Goal: Information Seeking & Learning: Find contact information

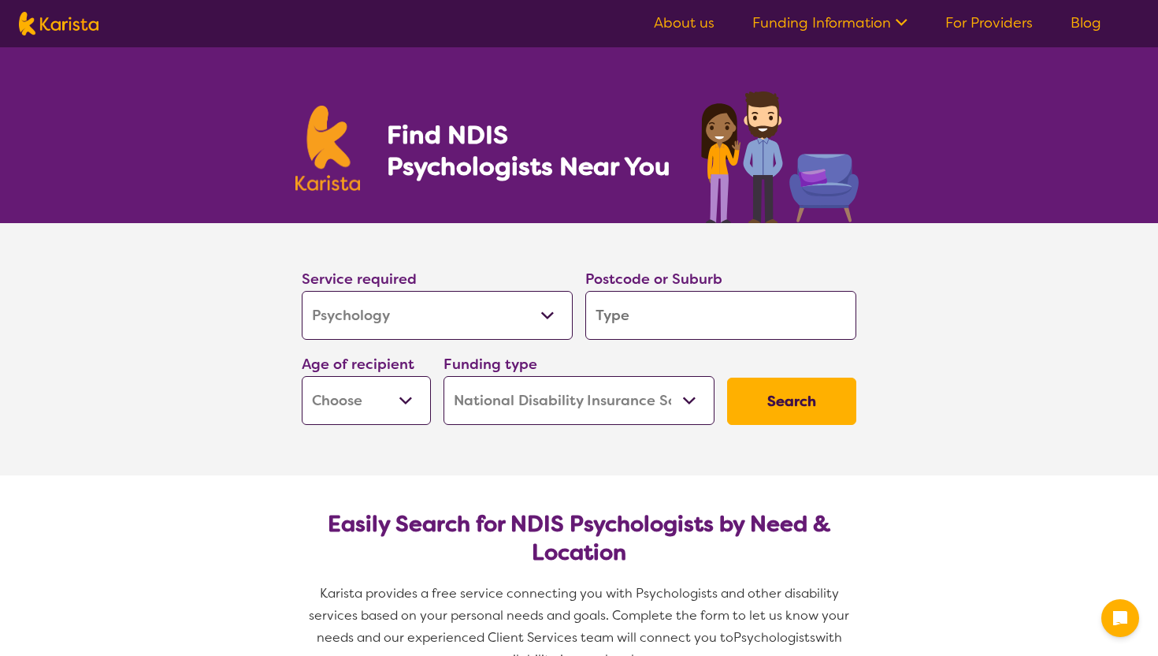
select select "Psychology"
select select "NDIS"
select select "Psychology"
select select "NDIS"
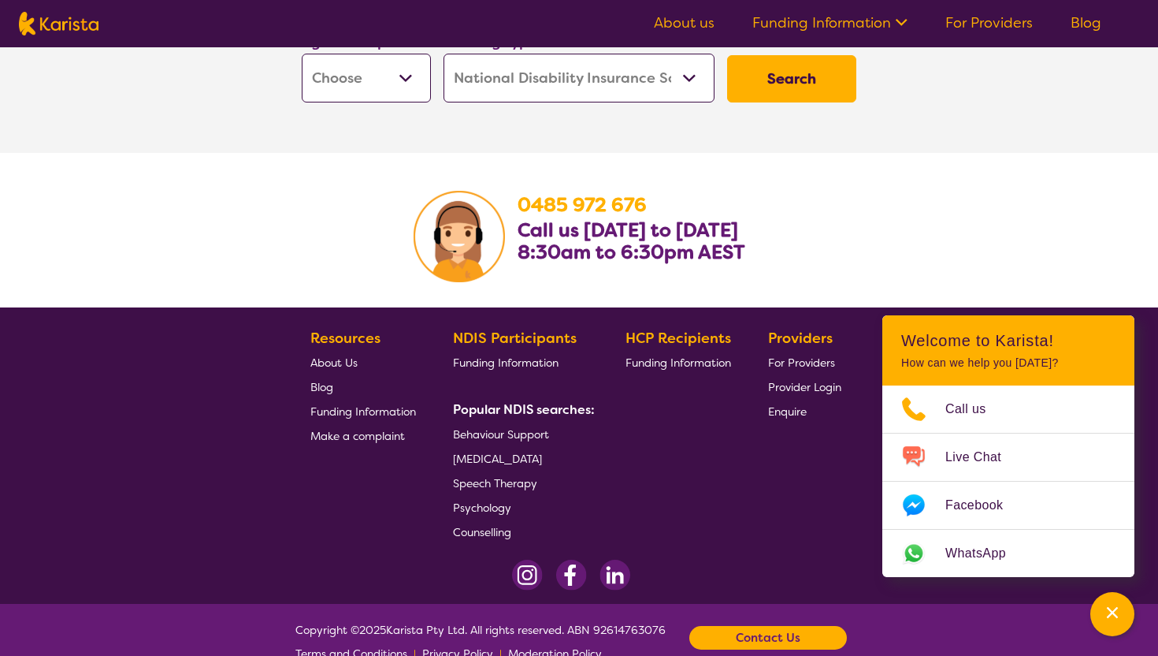
scroll to position [2573, 0]
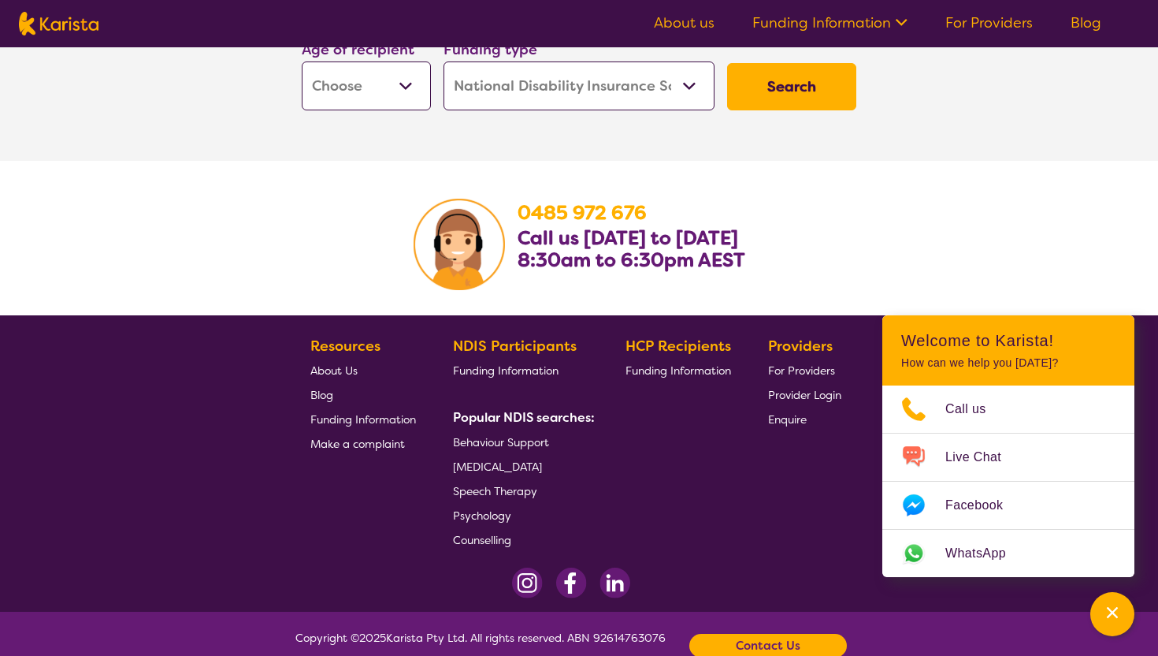
click at [496, 508] on span "Psychology" at bounding box center [482, 515] width 58 height 14
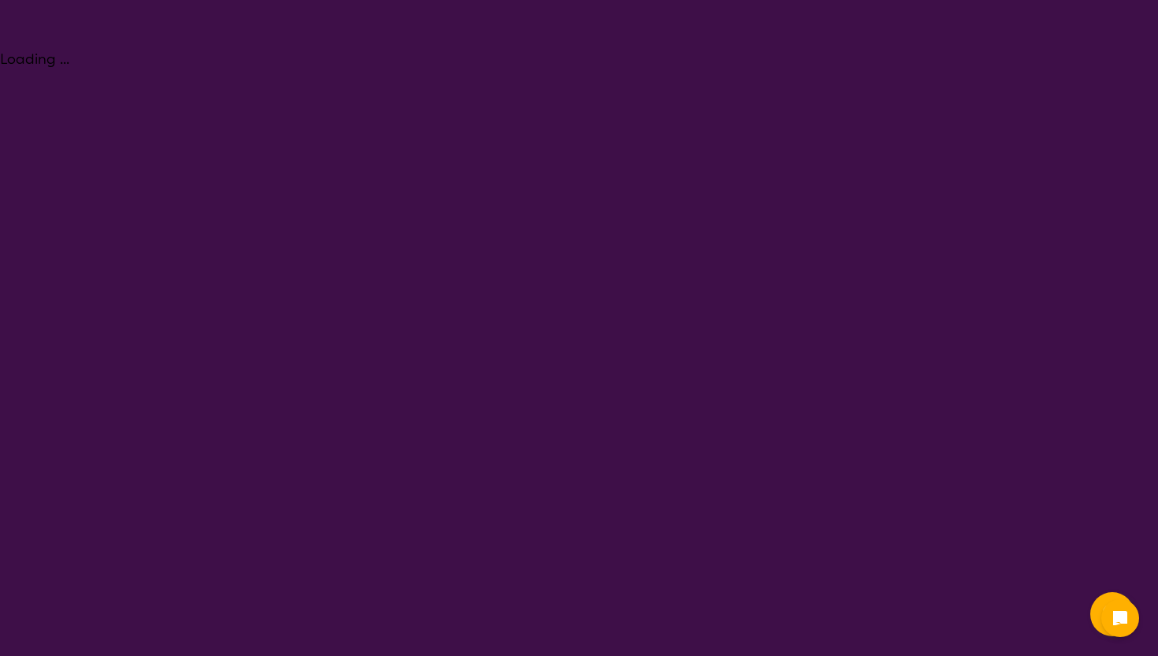
select select "Psychology"
select select "NDIS"
select select "Psychology"
select select "NDIS"
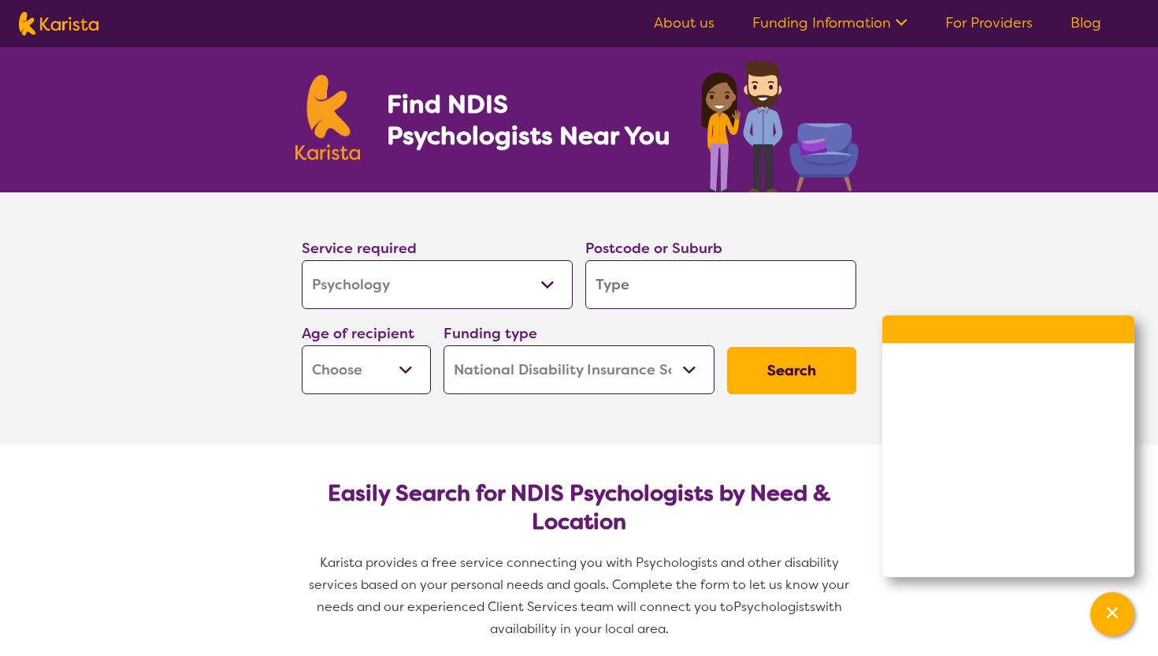
scroll to position [27, 0]
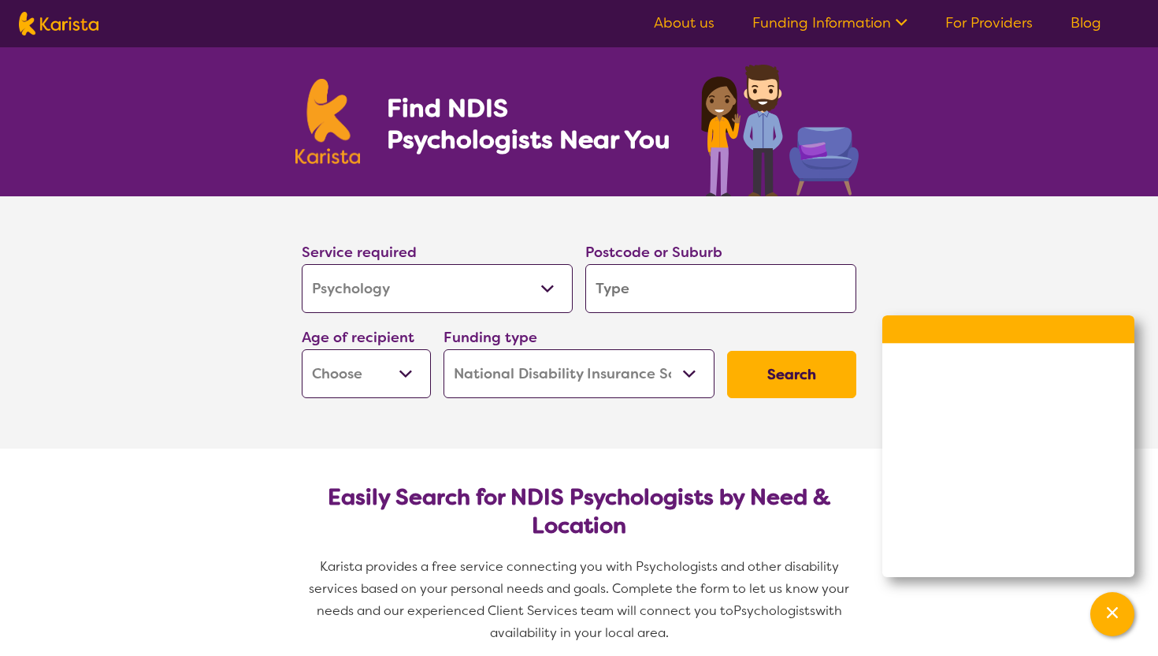
click at [544, 285] on select "Allied Health Assistant Assessment (ADHD or Autism) Behaviour support Counselli…" at bounding box center [437, 288] width 271 height 49
select select "Physiotherapy"
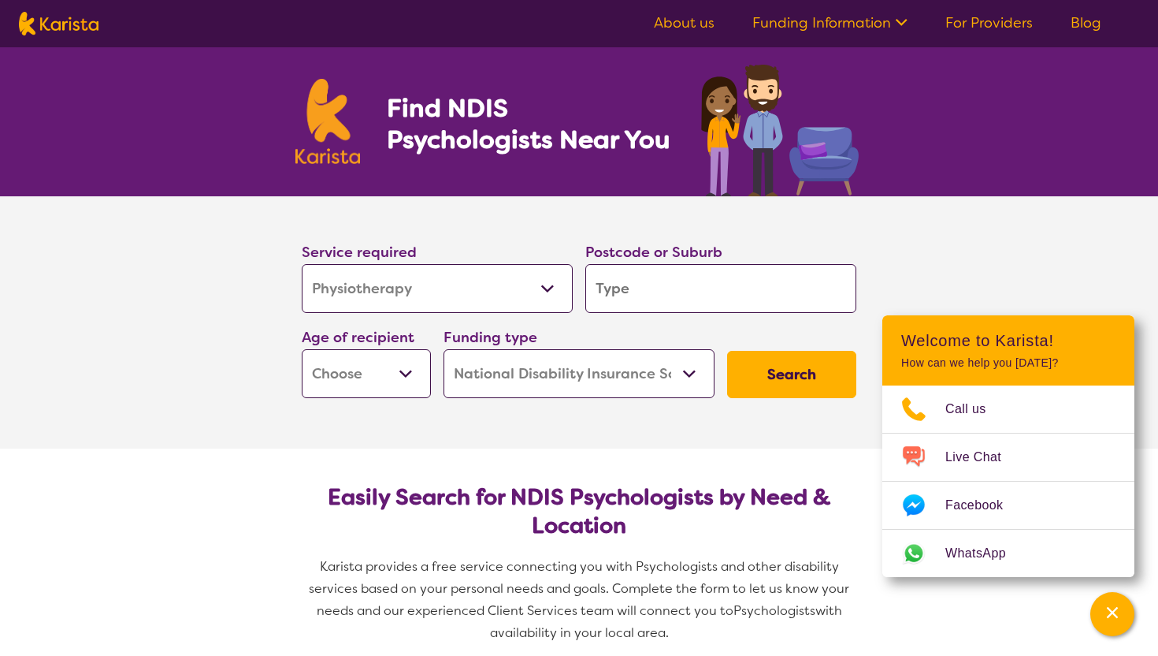
click at [302, 264] on select "Allied Health Assistant Assessment (ADHD or Autism) Behaviour support Counselli…" at bounding box center [437, 288] width 271 height 49
select select "Physiotherapy"
click at [539, 296] on select "Allied Health Assistant Assessment (ADHD or Autism) Behaviour support Counselli…" at bounding box center [437, 288] width 271 height 49
select select "Psychology"
click at [302, 264] on select "Allied Health Assistant Assessment (ADHD or Autism) Behaviour support Counselli…" at bounding box center [437, 288] width 271 height 49
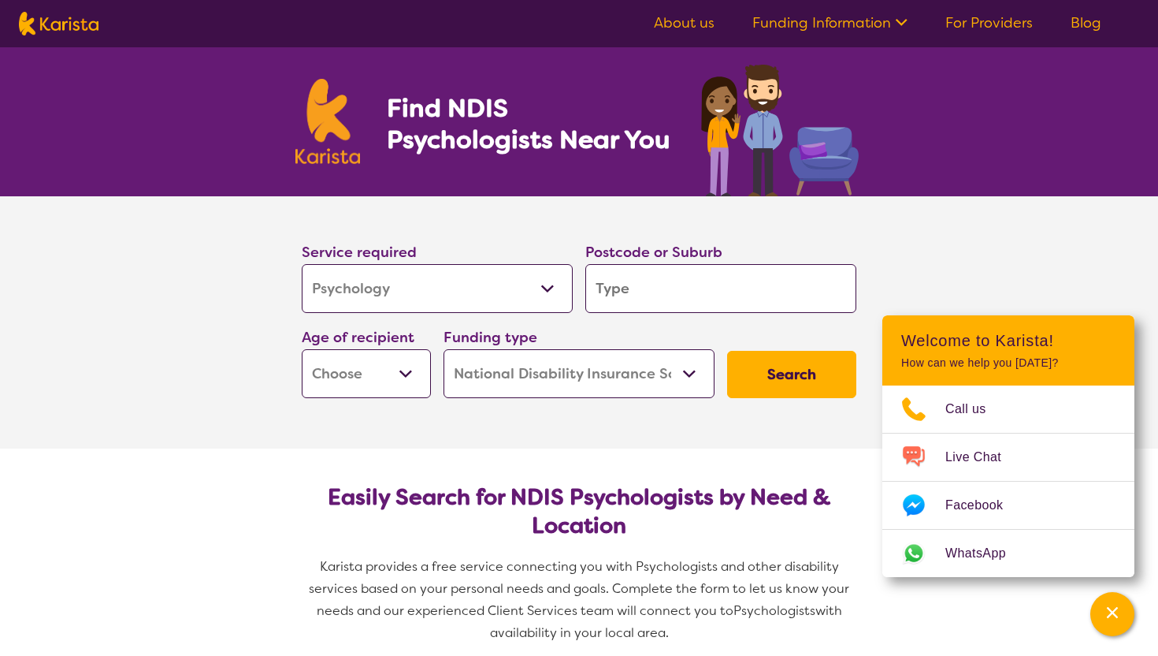
select select "Psychology"
click at [700, 286] on input "search" at bounding box center [720, 288] width 271 height 49
click at [415, 372] on select "Early Childhood - 0 to 9 Child - 10 to 11 Adolescent - 12 to 17 Adult - 18 to 6…" at bounding box center [366, 373] width 129 height 49
select select "AG"
click at [302, 349] on select "Early Childhood - 0 to 9 Child - 10 to 11 Adolescent - 12 to 17 Adult - 18 to 6…" at bounding box center [366, 373] width 129 height 49
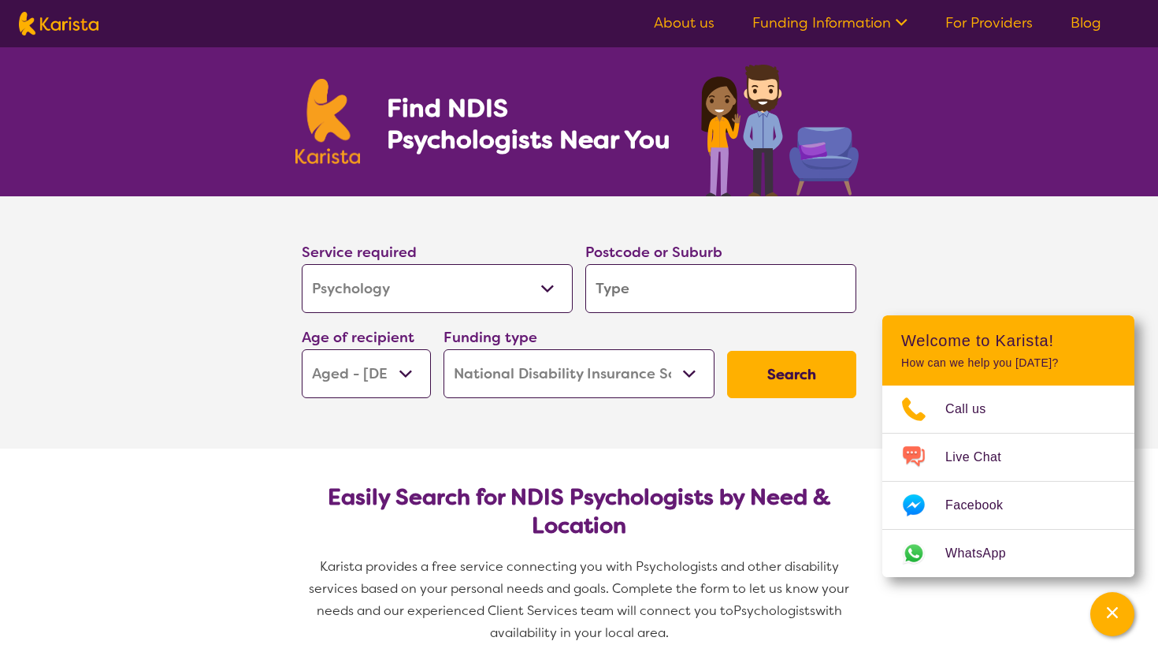
select select "AG"
click at [683, 373] on select "Home Care Package (HCP) National Disability Insurance Scheme (NDIS) I don't know" at bounding box center [579, 373] width 271 height 49
click at [444, 349] on select "Home Care Package (HCP) National Disability Insurance Scheme (NDIS) I don't know" at bounding box center [579, 373] width 271 height 49
click at [699, 294] on input "search" at bounding box center [720, 288] width 271 height 49
type input "l"
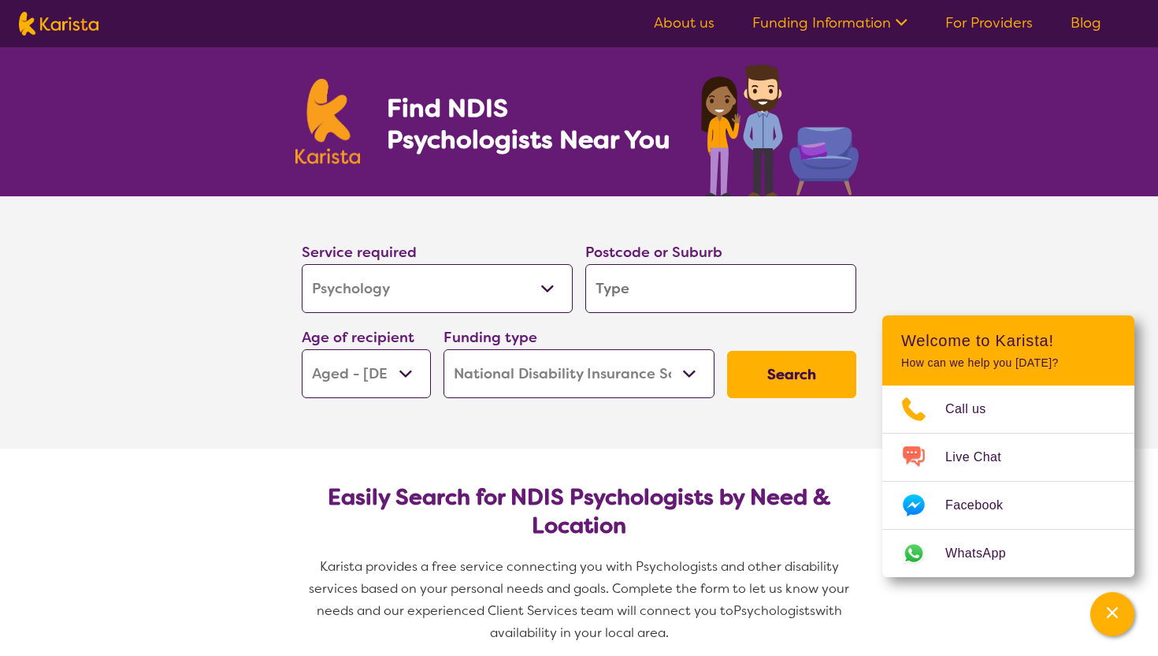
type input "l"
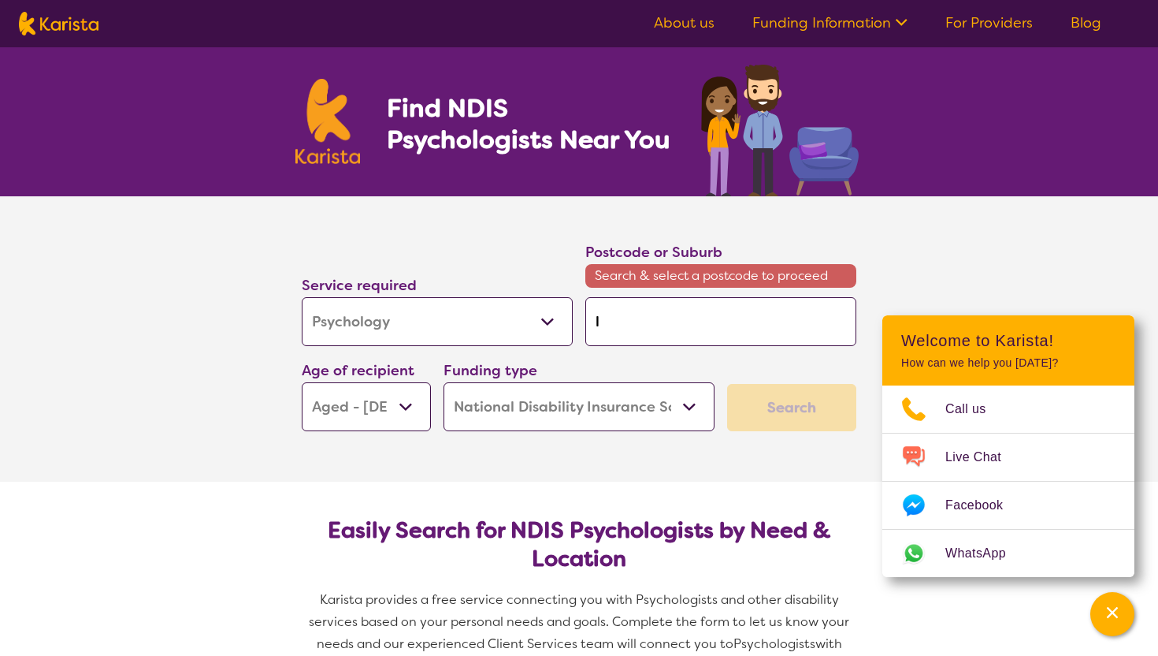
type input "lo"
type input "log"
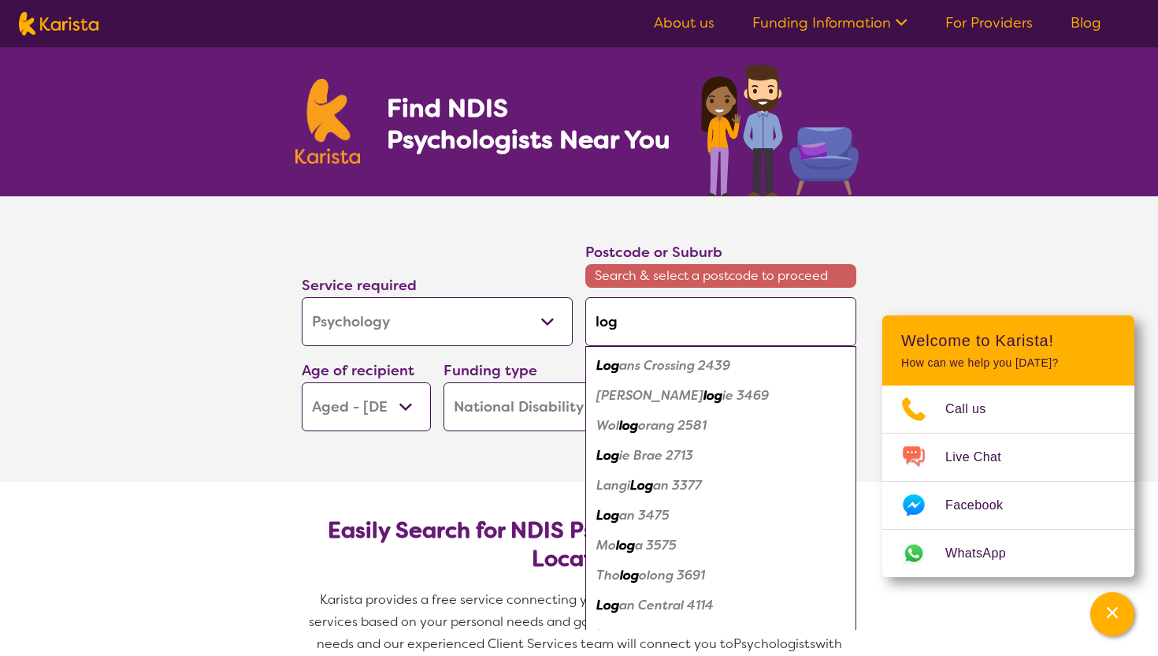
type input "lo"
type input "l"
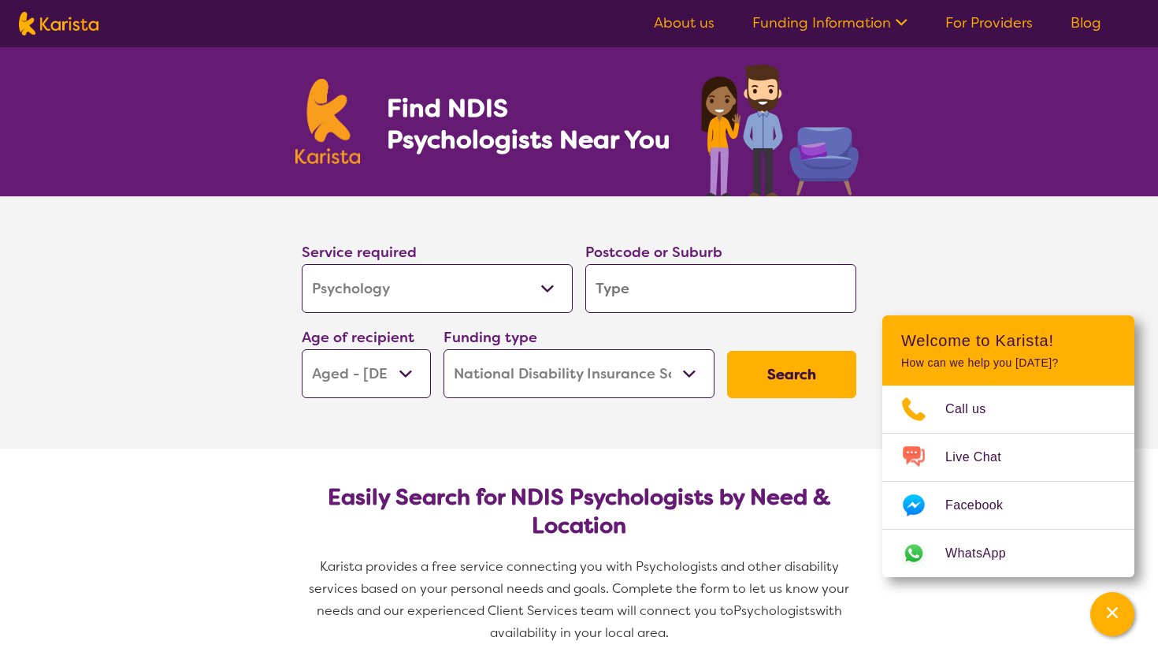
type input "k"
type input "ko"
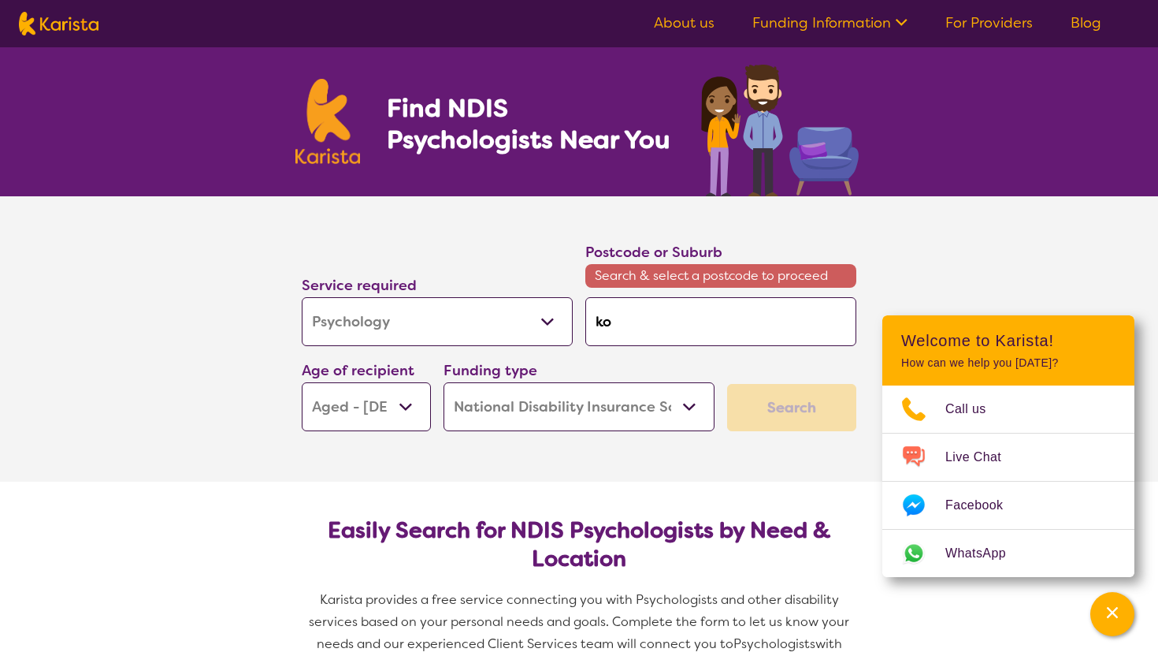
type input "kog"
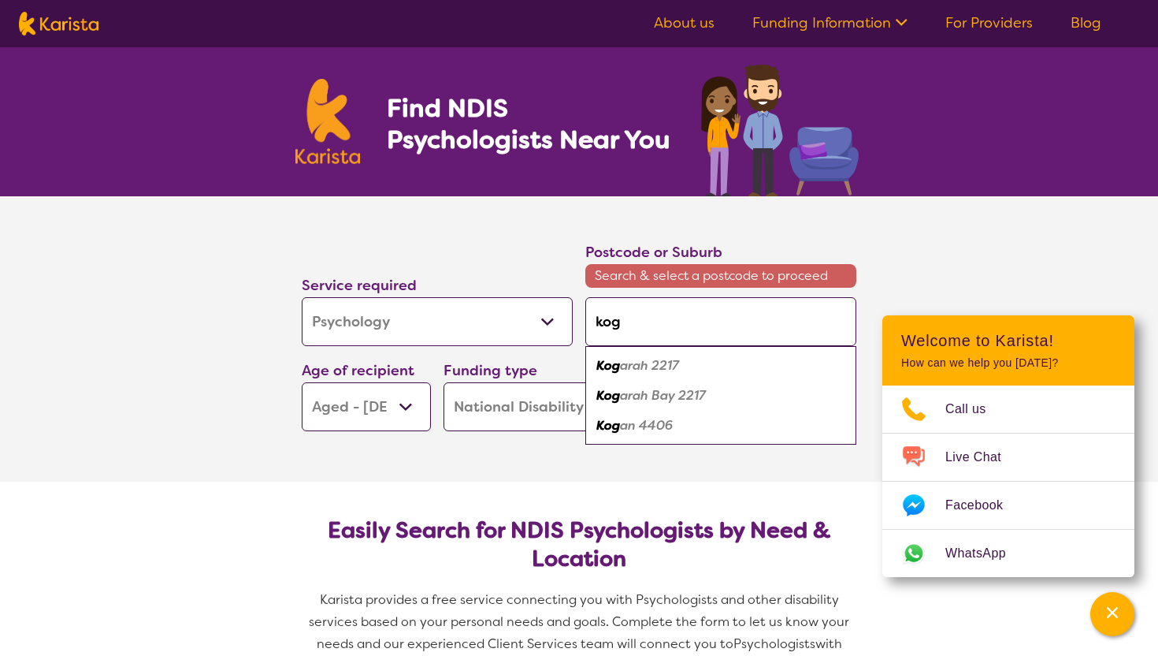
click at [637, 441] on ul "Kog arah 2217 Kog arah Bay 2217 Kog an 4406" at bounding box center [720, 395] width 271 height 98
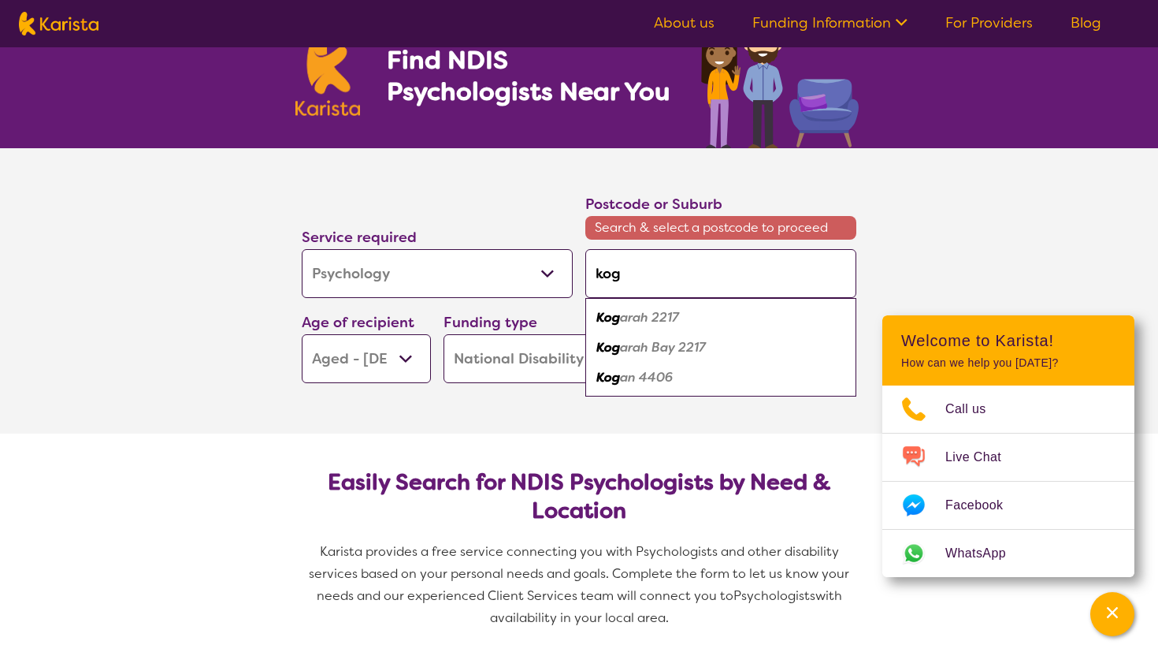
scroll to position [65, 0]
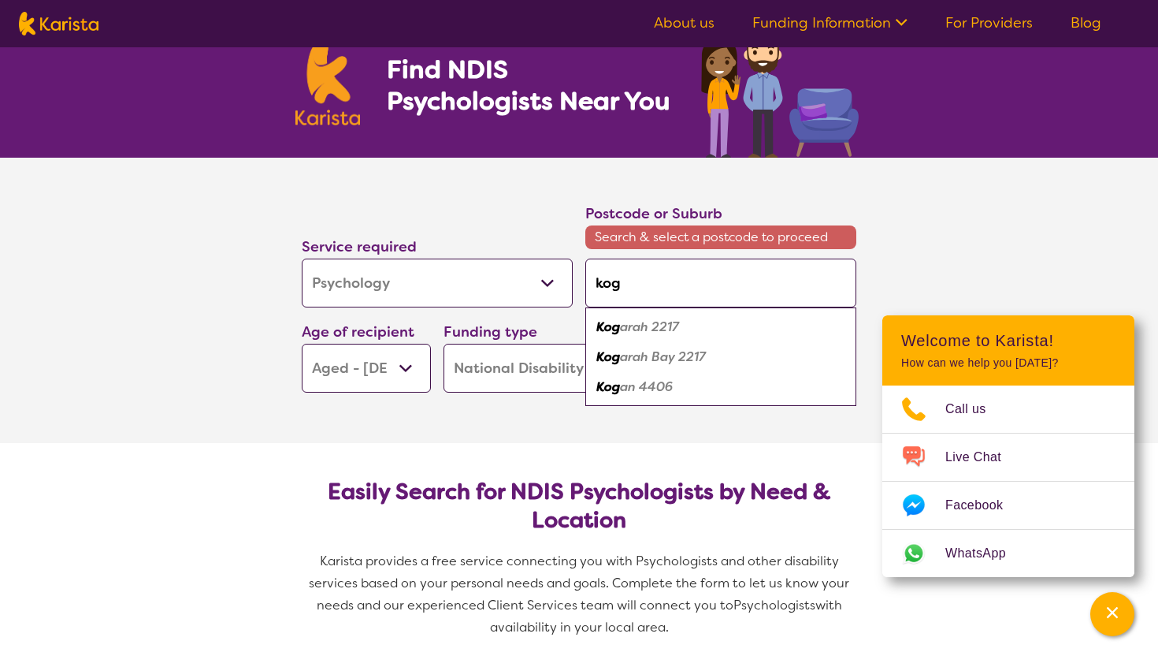
click at [648, 284] on input "kog" at bounding box center [720, 282] width 271 height 49
type input "koga"
type input "kogar"
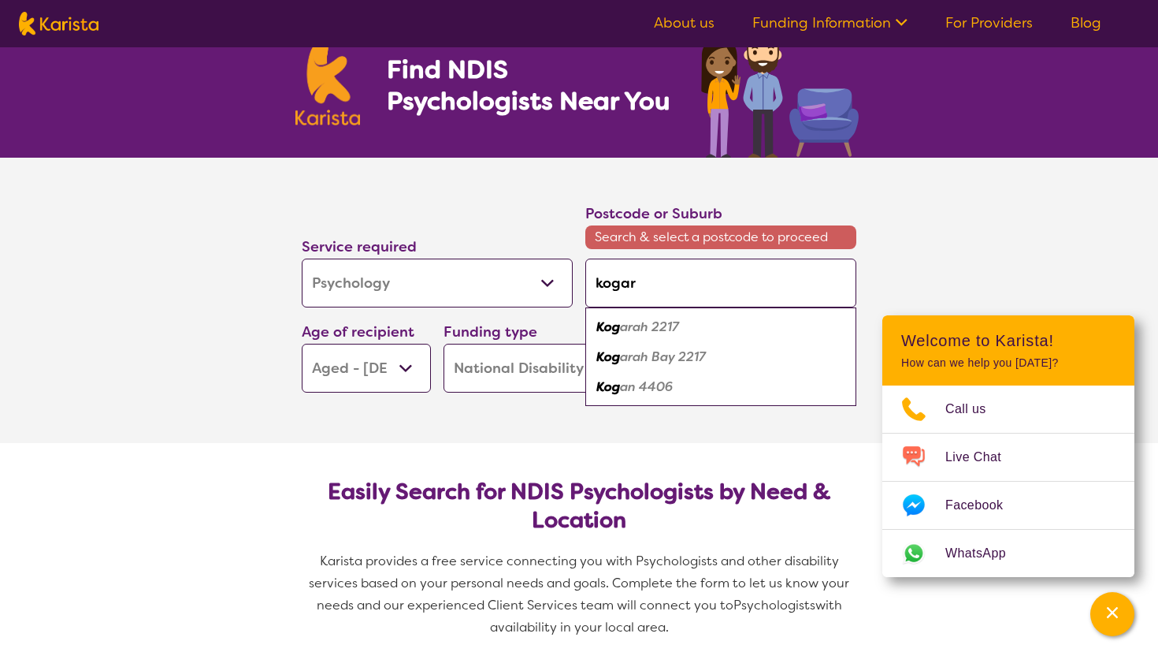
type input "kogara"
type input "kogarah"
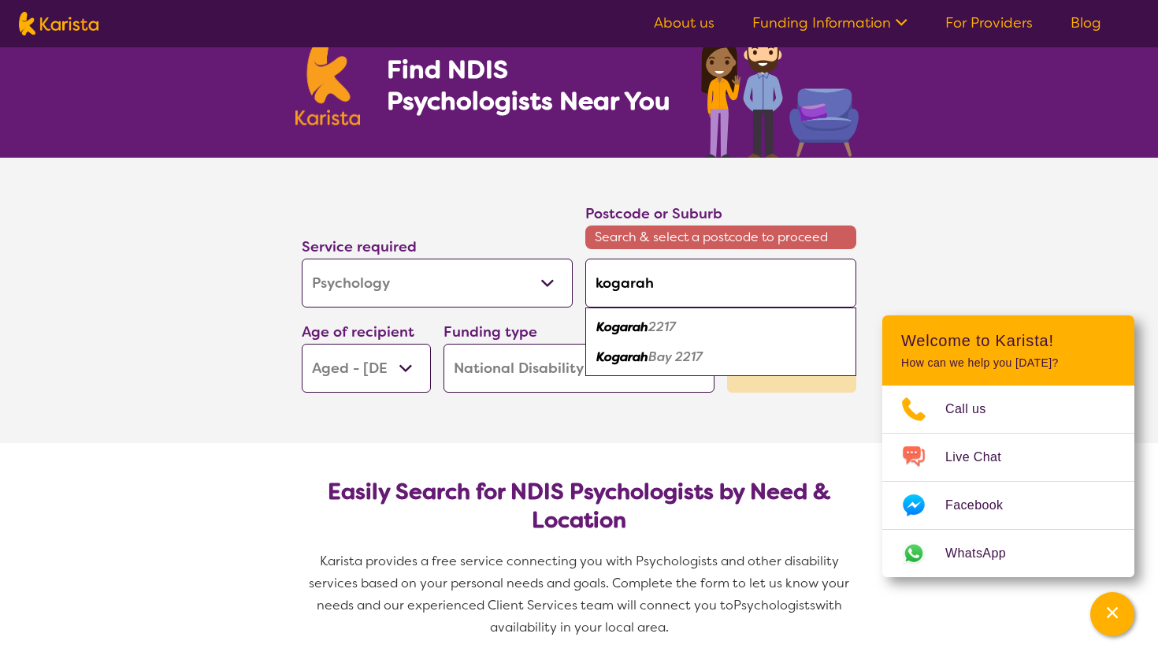
type input "kogarah"
type input "kogarah N"
type input "kogarah NS"
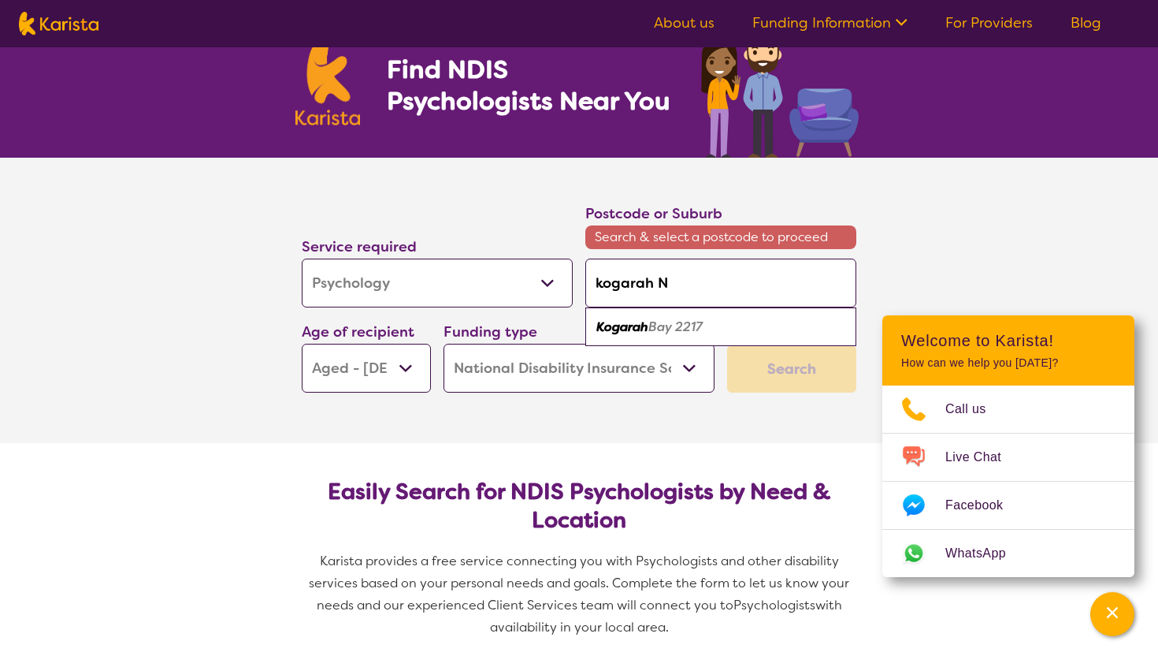
type input "kogarah NS"
type input "kogarah NSw"
type input "kogarah NS"
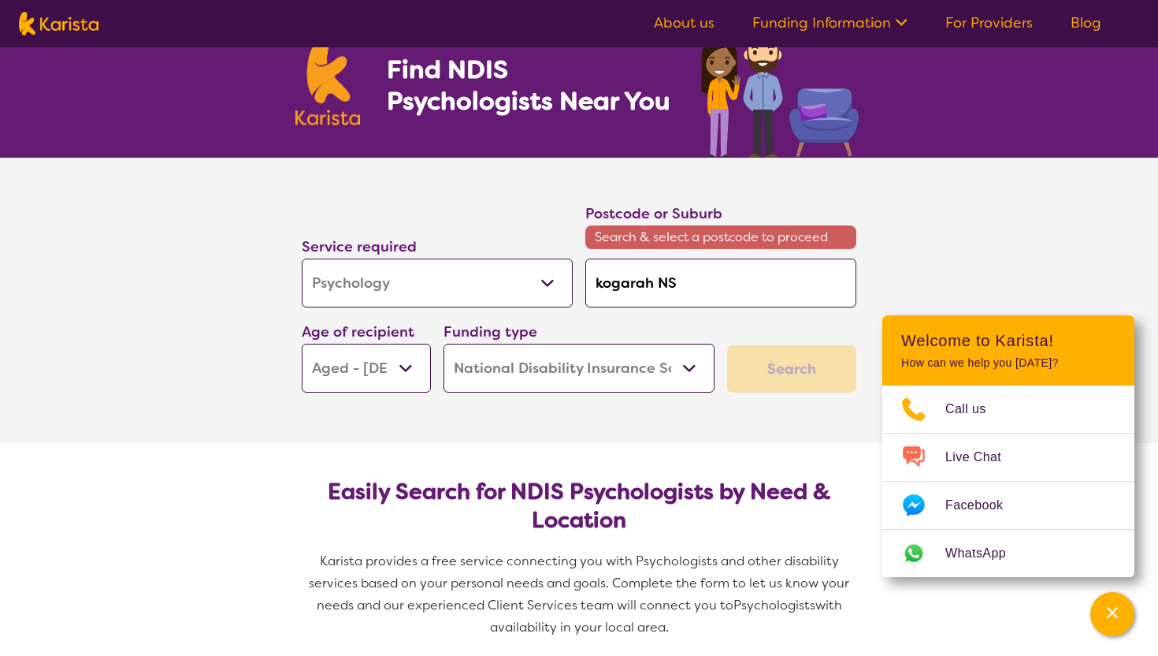
type input "kogarah NSW"
type input "kogarah NS"
type input "kogarah N"
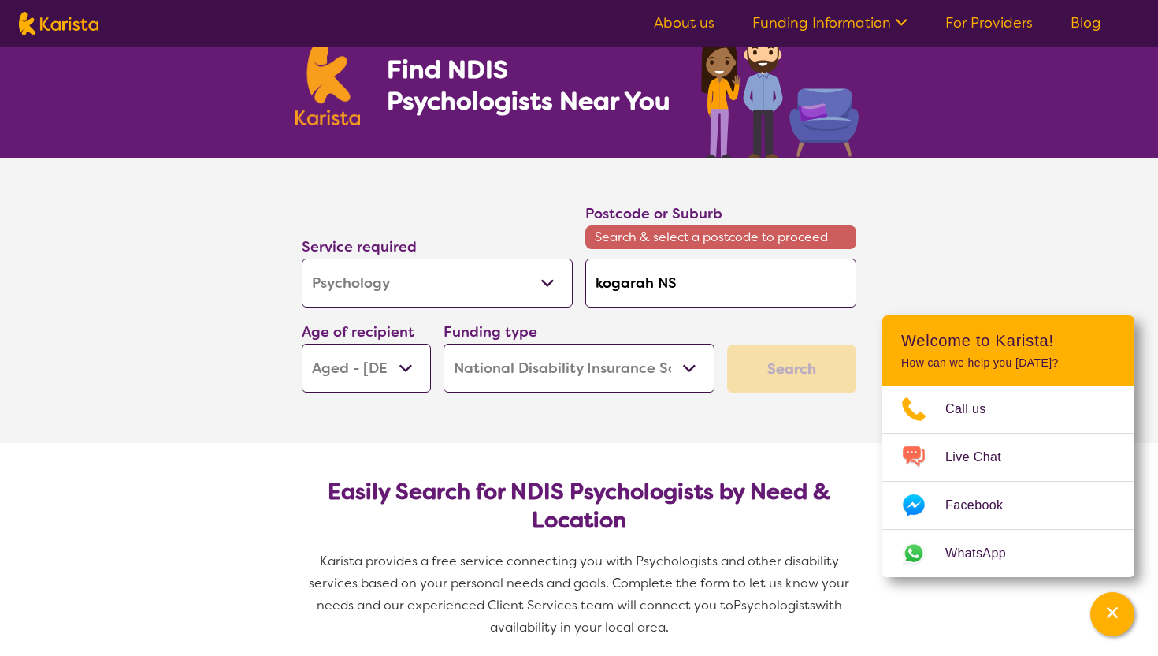
type input "kogarah N"
type input "kogarah"
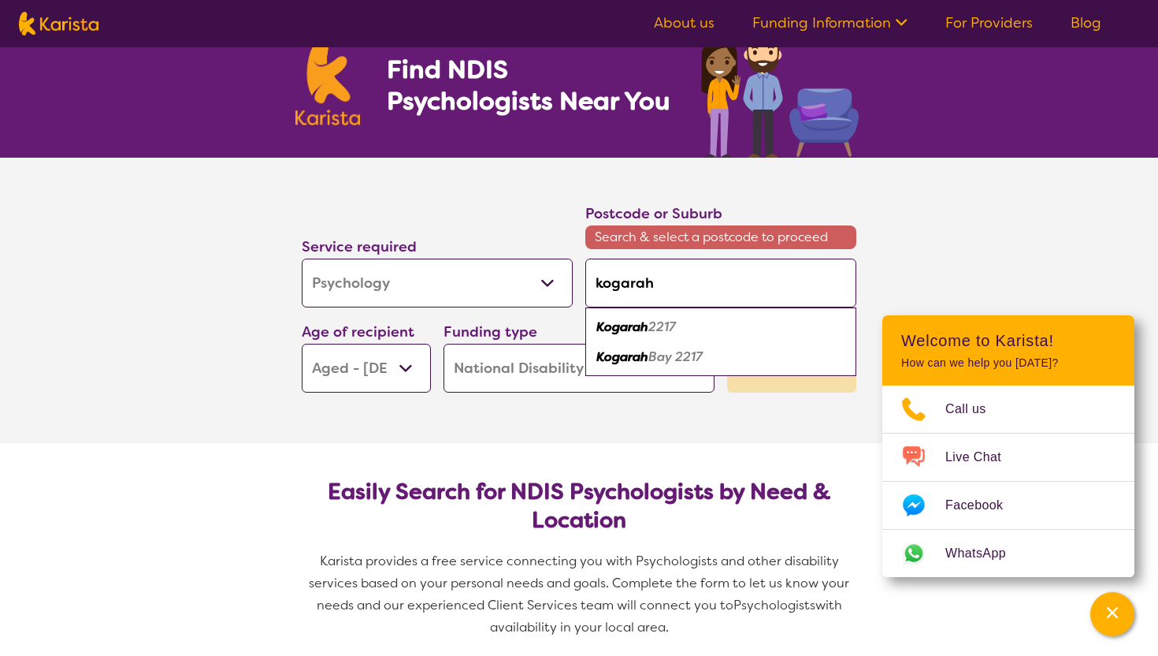
click at [633, 330] on em "Kogarah" at bounding box center [622, 326] width 52 height 17
type input "2217"
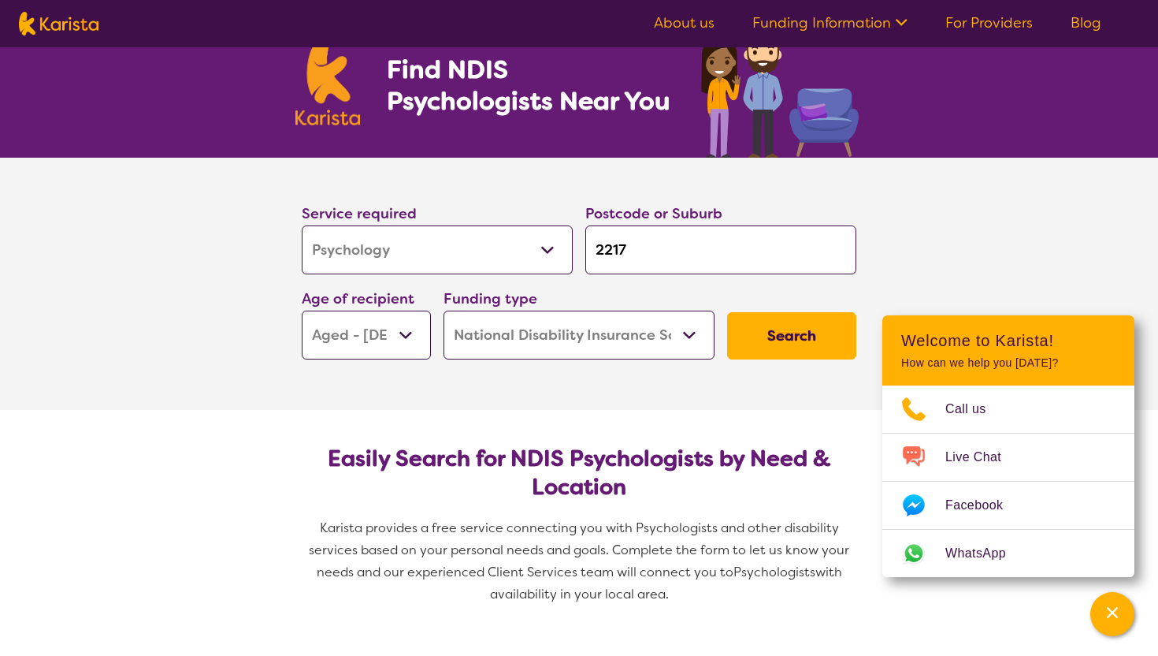
click at [769, 339] on button "Search" at bounding box center [791, 335] width 129 height 47
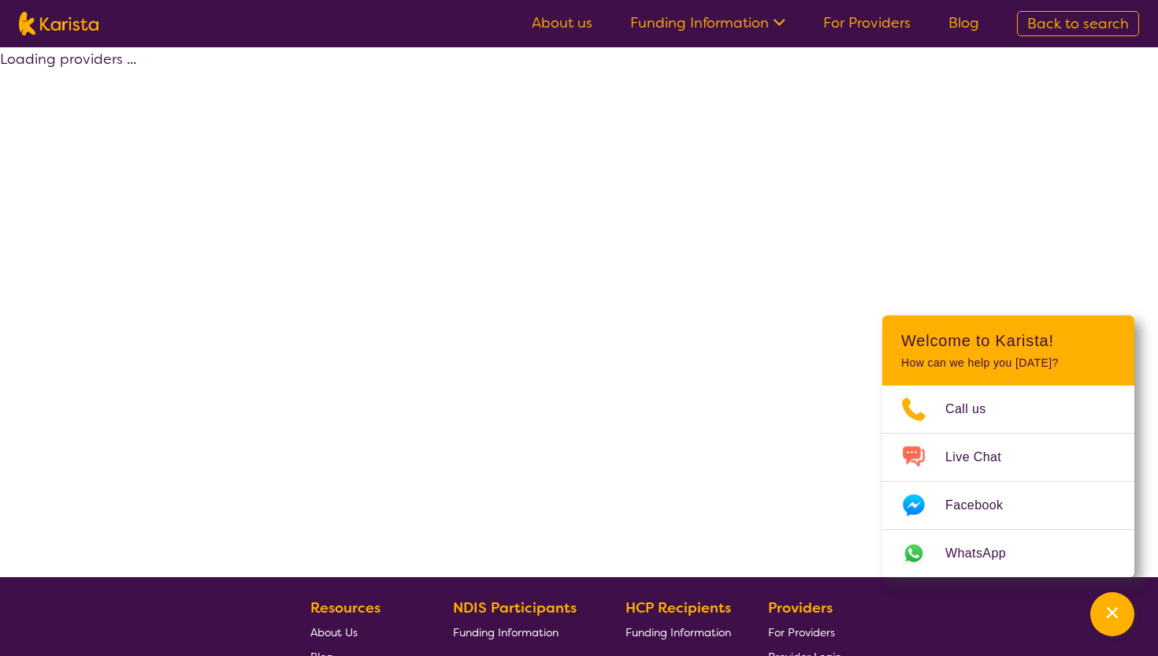
select select "by_score"
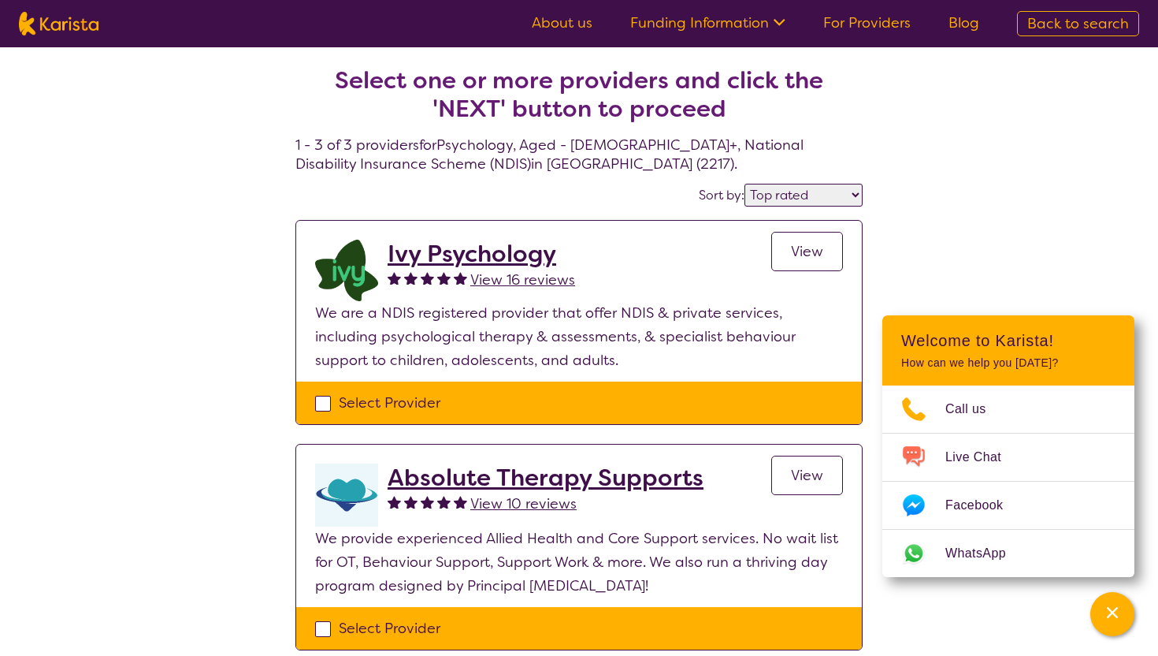
click at [812, 242] on span "View" at bounding box center [807, 251] width 32 height 19
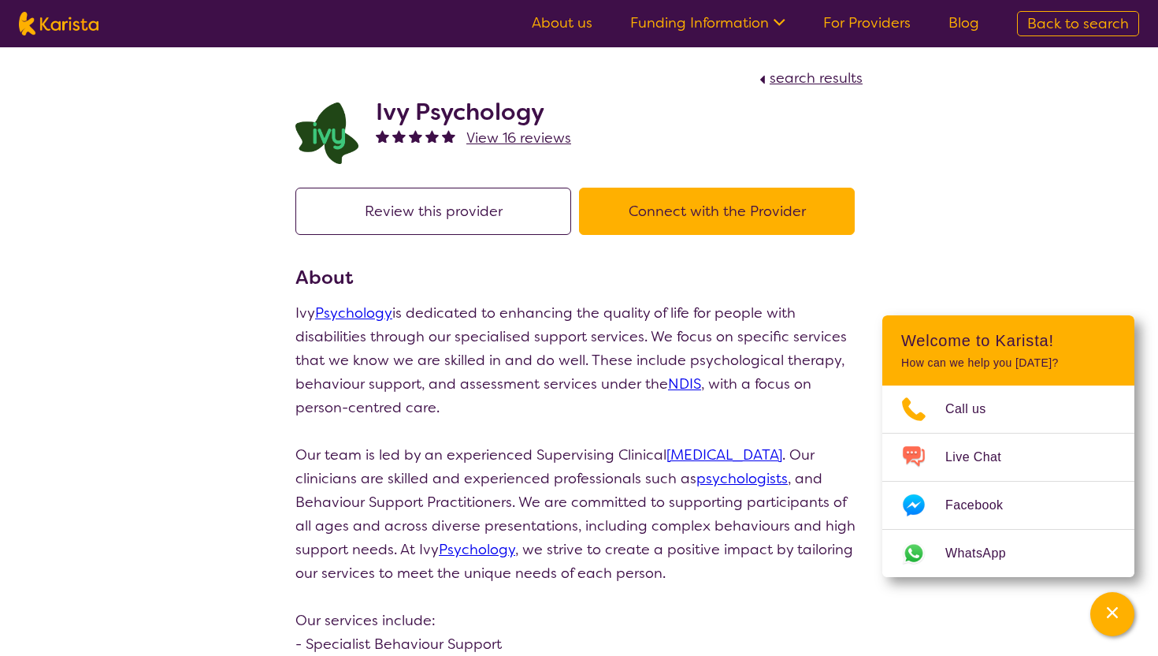
click at [721, 208] on button "Connect with the Provider" at bounding box center [717, 211] width 276 height 47
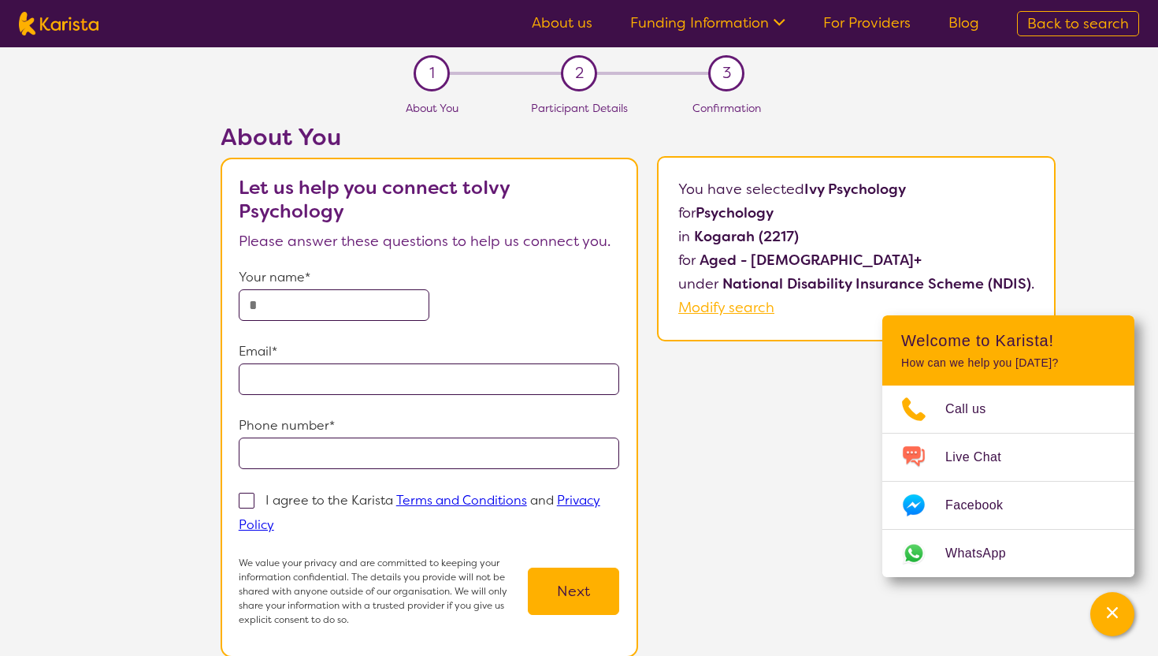
click at [403, 61] on section "1 About You 2 Participant Details 3 Confirmation About You Let us help you conn…" at bounding box center [579, 361] width 1158 height 629
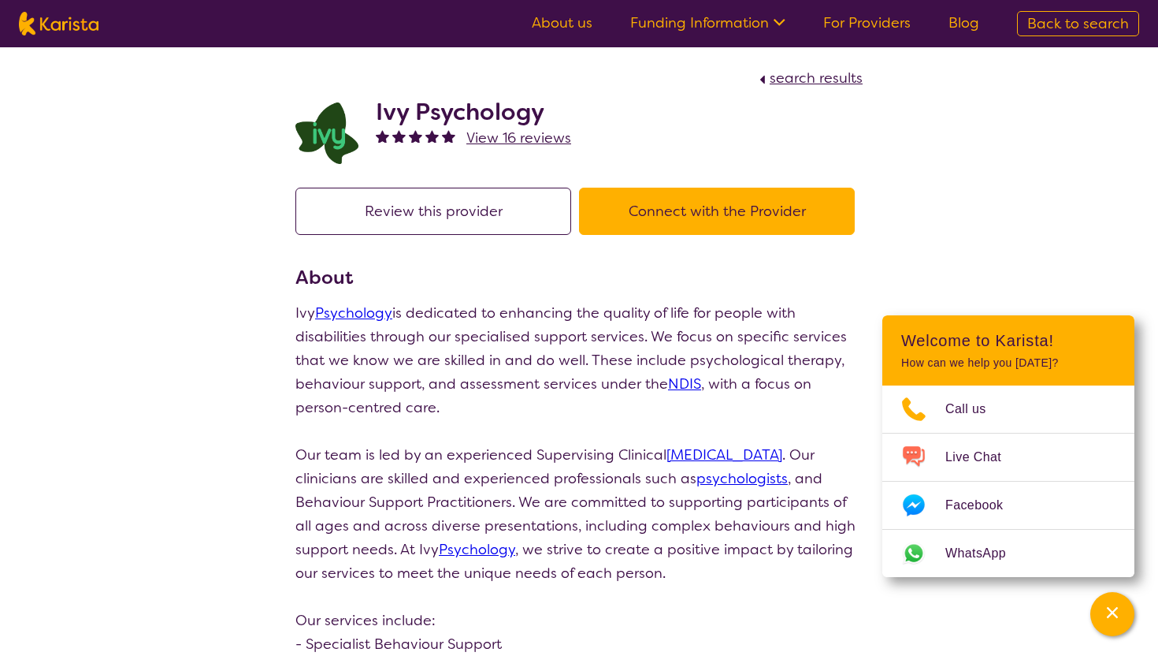
select select "by_score"
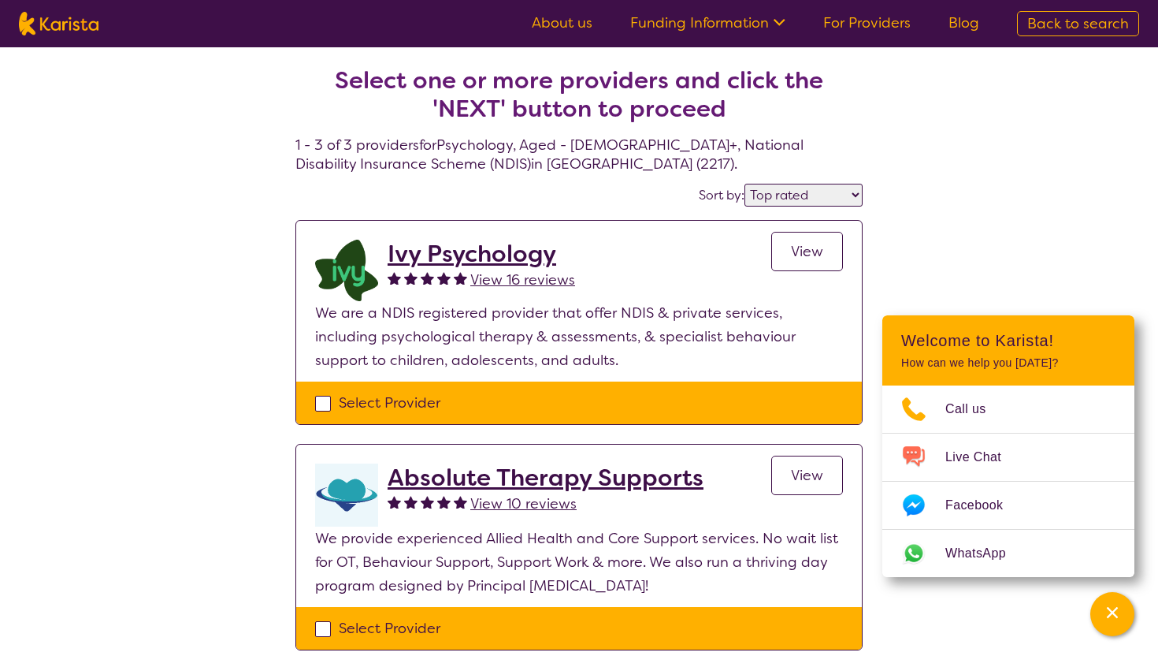
scroll to position [65, 0]
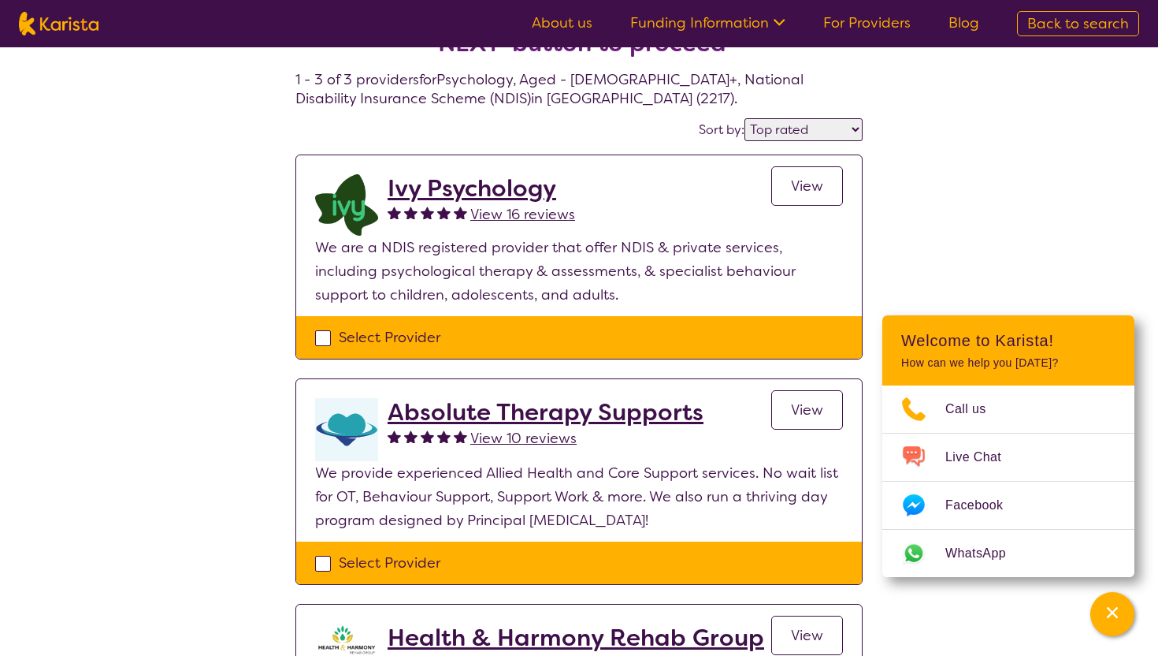
select select "Psychology"
select select "AG"
select select "NDIS"
select select "Psychology"
select select "AG"
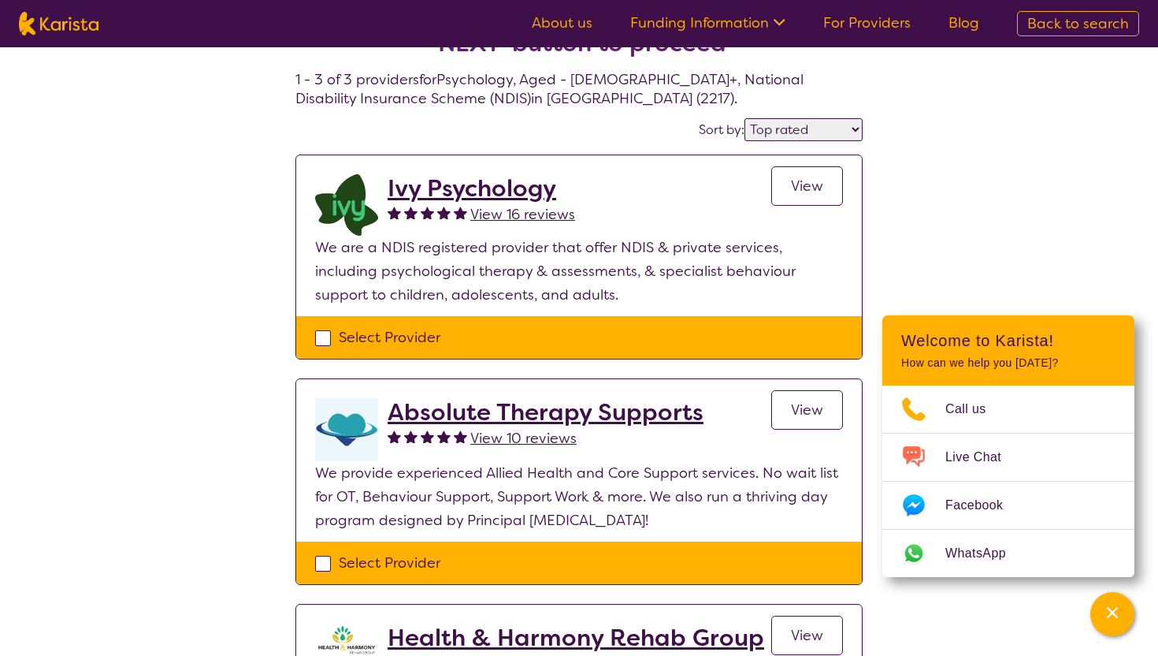
select select "NDIS"
